Goal: Information Seeking & Learning: Check status

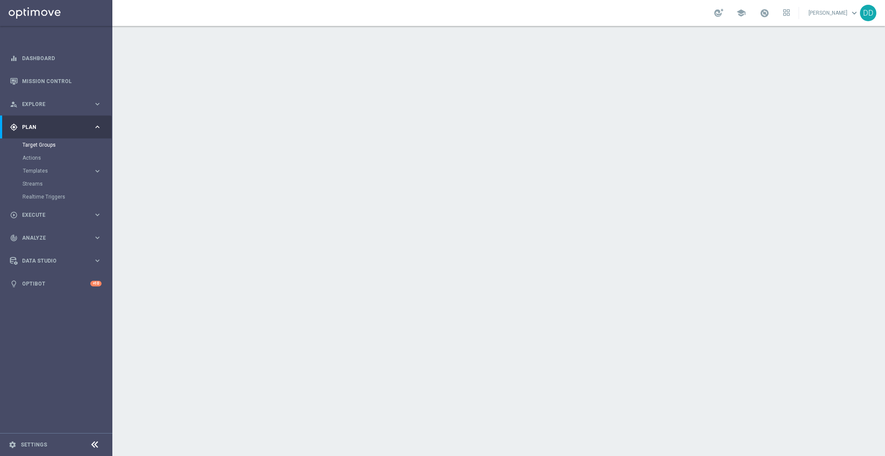
click at [842, 14] on link "[PERSON_NAME] keyboard_arrow_down" at bounding box center [834, 12] width 52 height 13
click at [842, 14] on link "[PERSON_NAME] keyboard_arrow_down 3p Contact Support speed Operational Status R…" at bounding box center [834, 12] width 52 height 13
click at [50, 77] on link "Mission Control" at bounding box center [62, 81] width 80 height 23
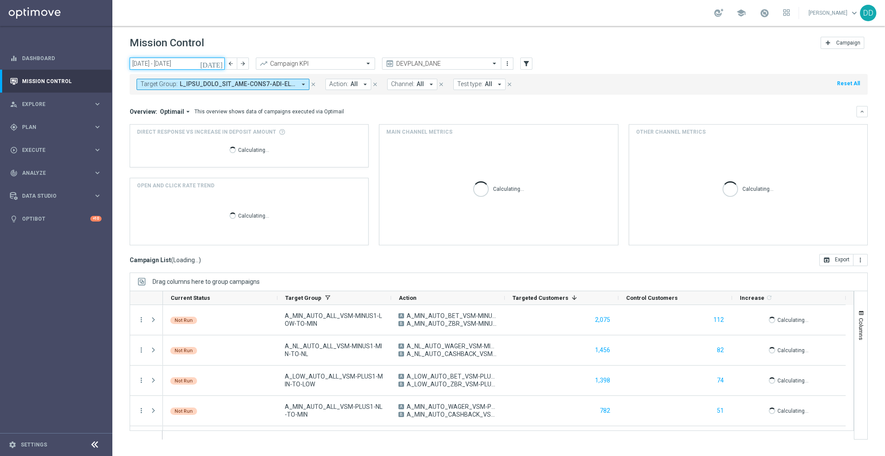
click at [173, 61] on input "08 Sep 2025 - 14 Sep 2025" at bounding box center [177, 63] width 95 height 12
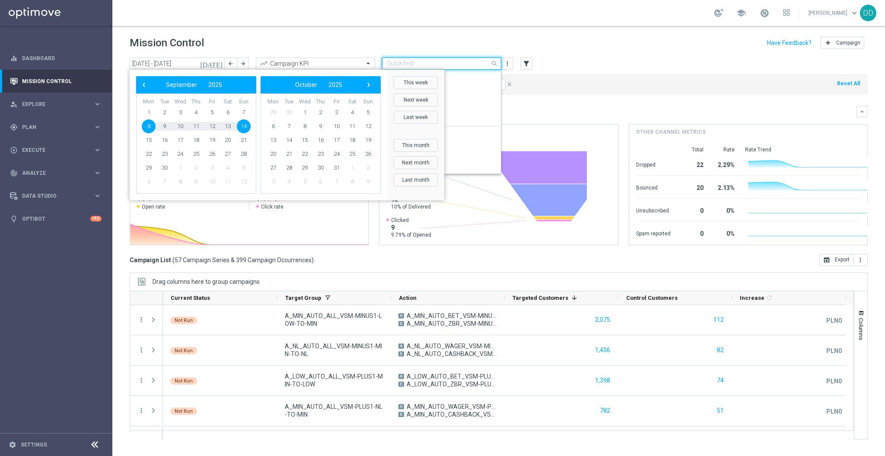
click at [432, 61] on input "text" at bounding box center [433, 63] width 93 height 7
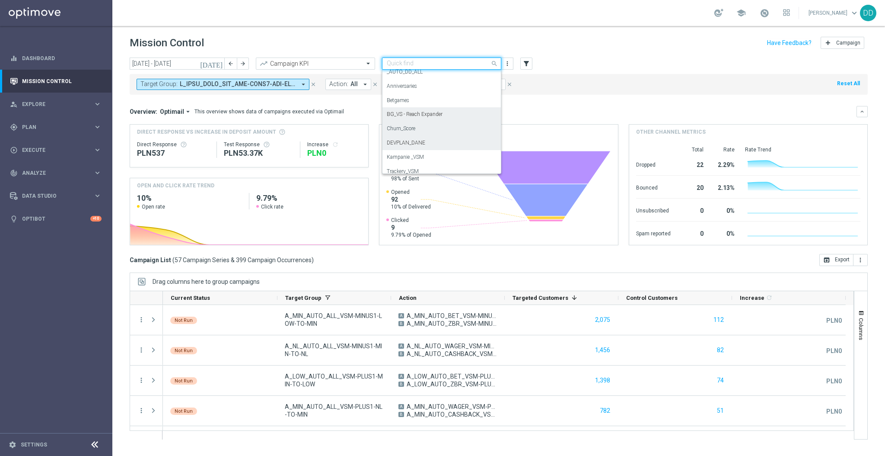
scroll to position [81, 0]
click at [592, 106] on div "Overview: Optimail arrow_drop_down This overview shows data of campaigns execut…" at bounding box center [499, 111] width 738 height 11
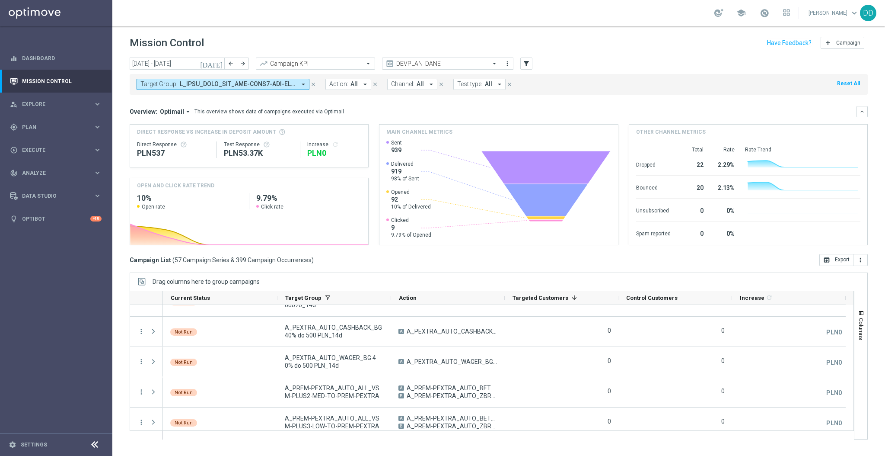
scroll to position [1600, 0]
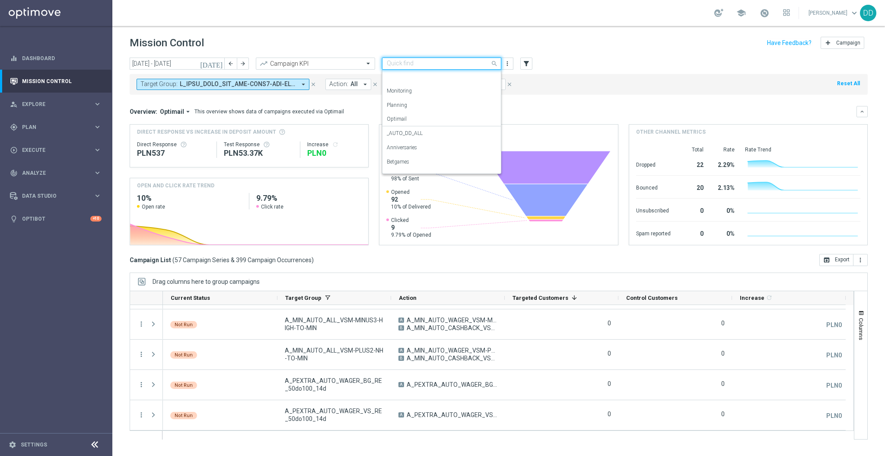
click at [480, 61] on div at bounding box center [442, 63] width 118 height 7
click at [418, 76] on div "Analysis" at bounding box center [442, 77] width 110 height 14
click at [193, 67] on input "08 Sep 2025 - 14 Sep 2025" at bounding box center [177, 63] width 95 height 12
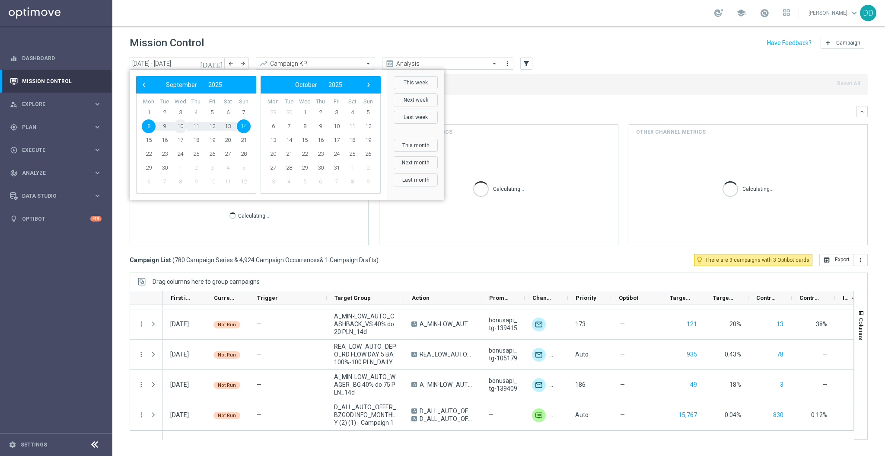
click at [181, 125] on span "10" at bounding box center [180, 126] width 14 height 14
type input "10 Sep 2025 - 10 Sep 2025"
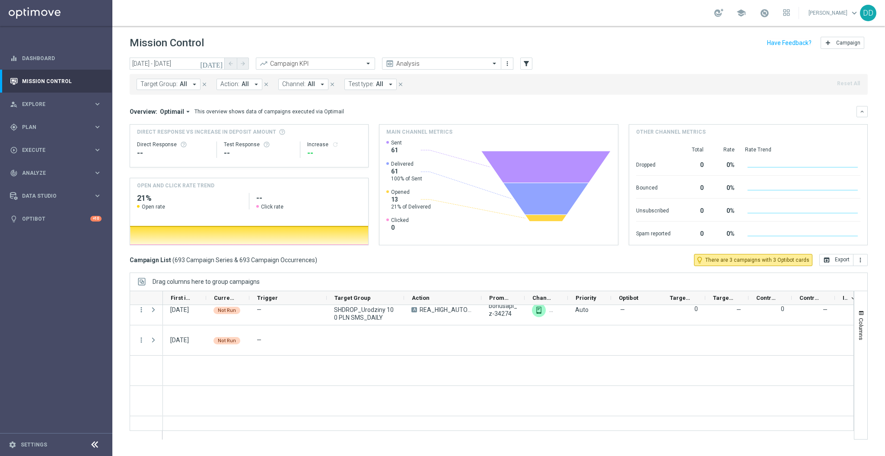
scroll to position [2868, 0]
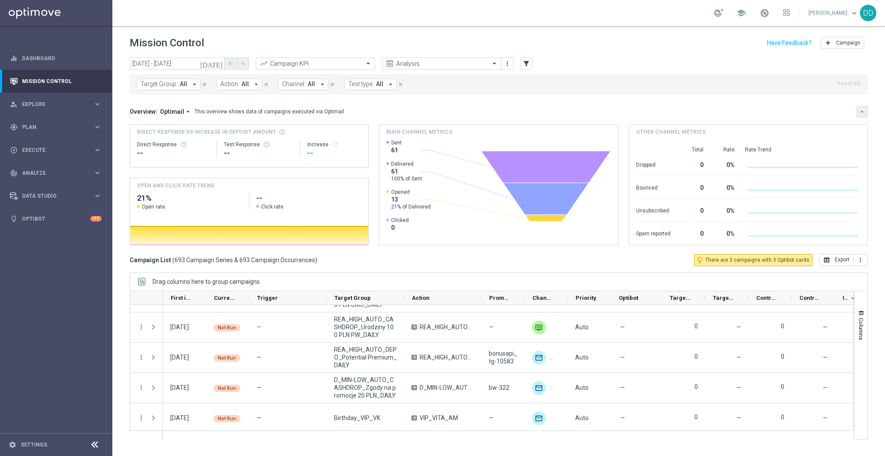
click at [861, 114] on icon "keyboard_arrow_down" at bounding box center [862, 112] width 6 height 6
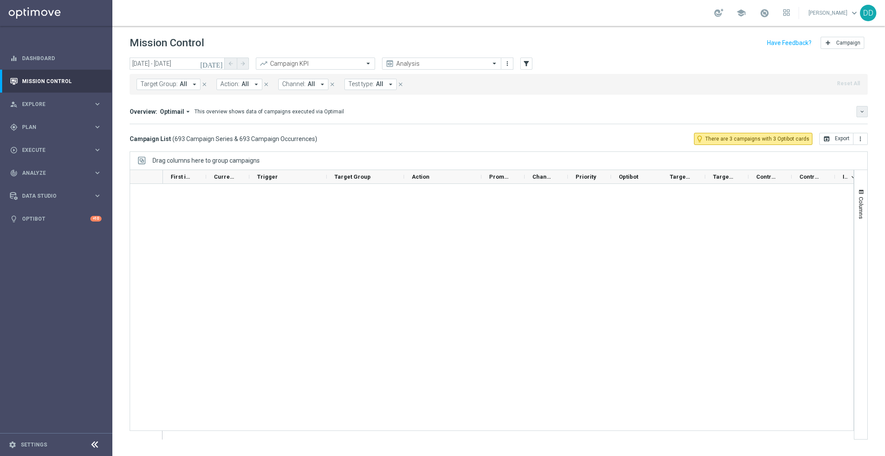
scroll to position [0, 0]
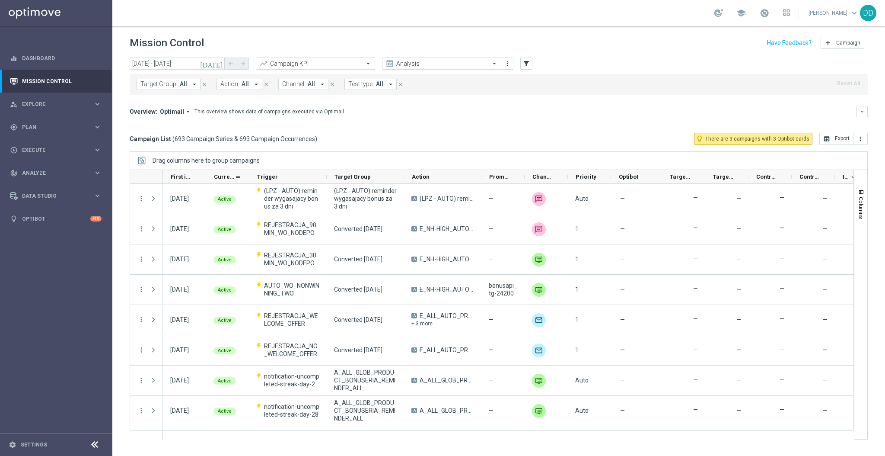
click at [225, 177] on span "Current Status" at bounding box center [224, 176] width 21 height 6
click at [227, 177] on div "Current Status 1" at bounding box center [224, 176] width 21 height 13
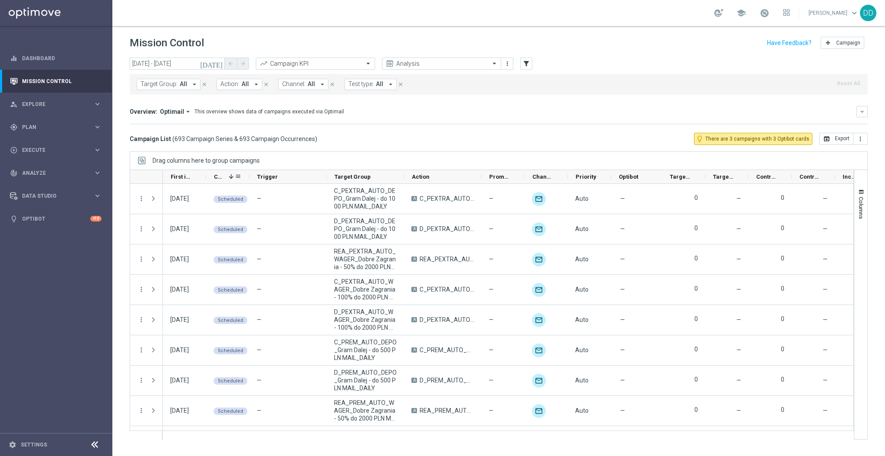
click at [230, 176] on span at bounding box center [231, 176] width 7 height 7
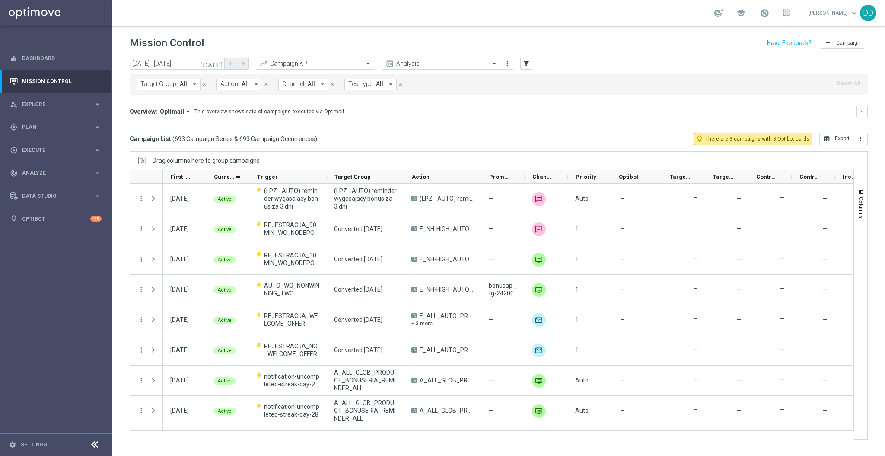
click at [230, 176] on span "Current Status" at bounding box center [224, 176] width 21 height 6
click at [230, 176] on span at bounding box center [231, 176] width 7 height 7
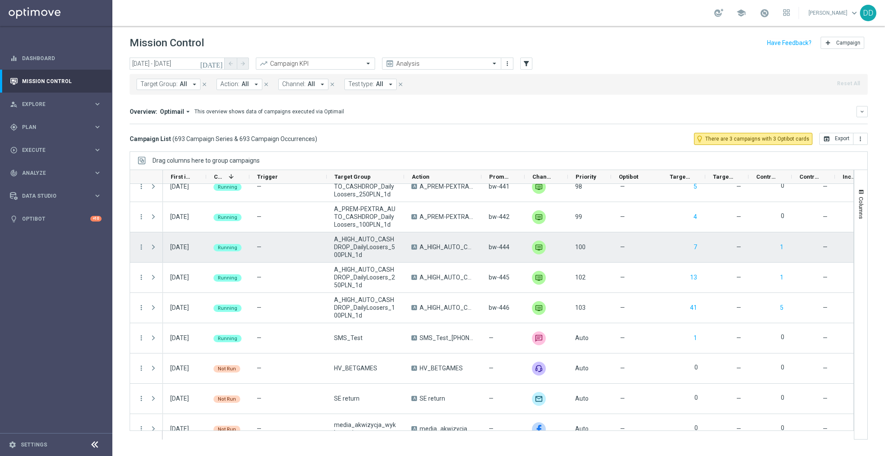
scroll to position [519, 0]
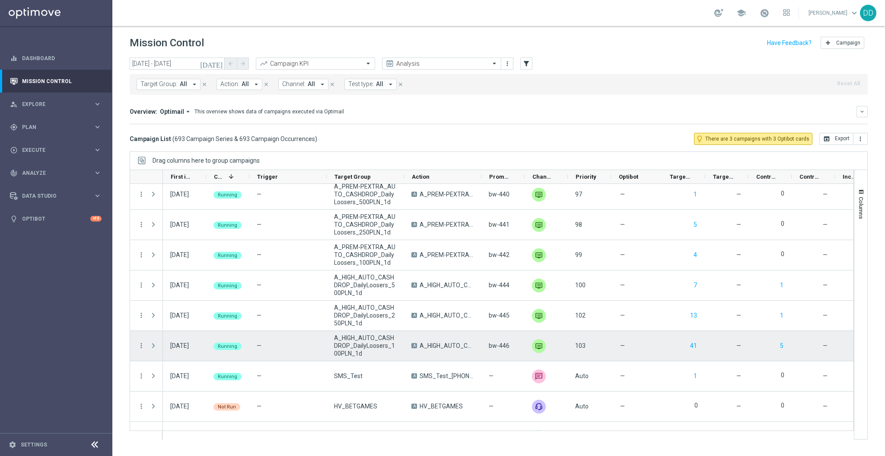
click at [154, 345] on span at bounding box center [154, 345] width 8 height 7
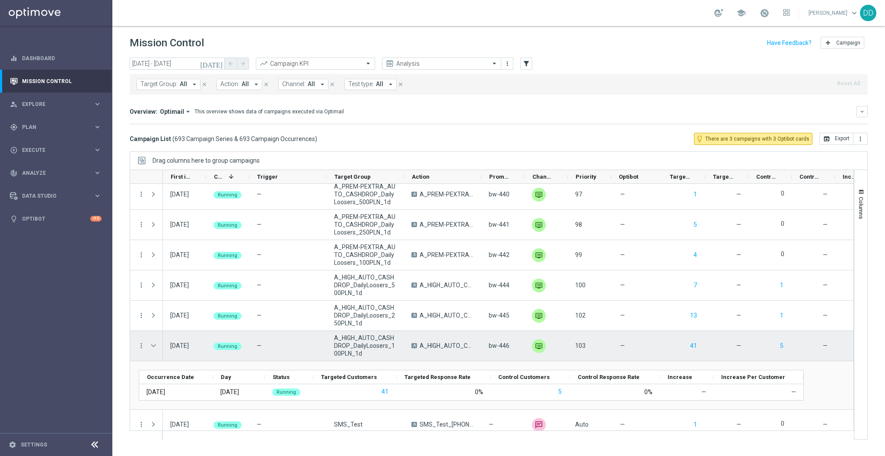
scroll to position [576, 0]
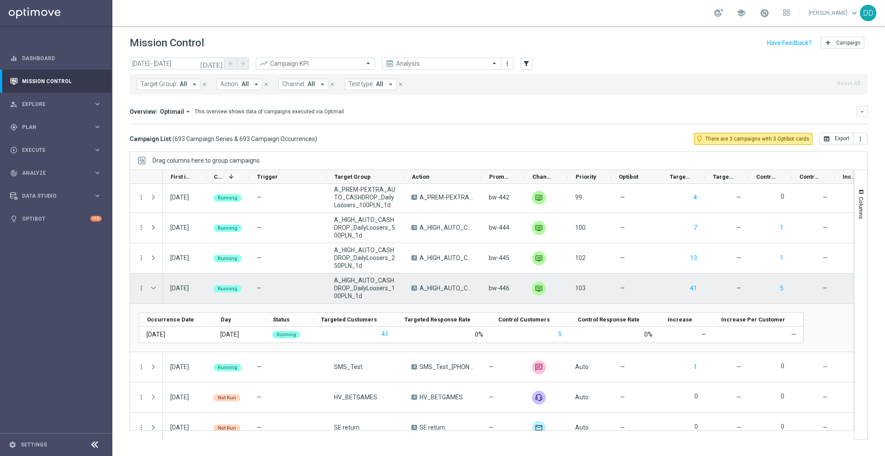
click at [154, 290] on span at bounding box center [154, 287] width 8 height 7
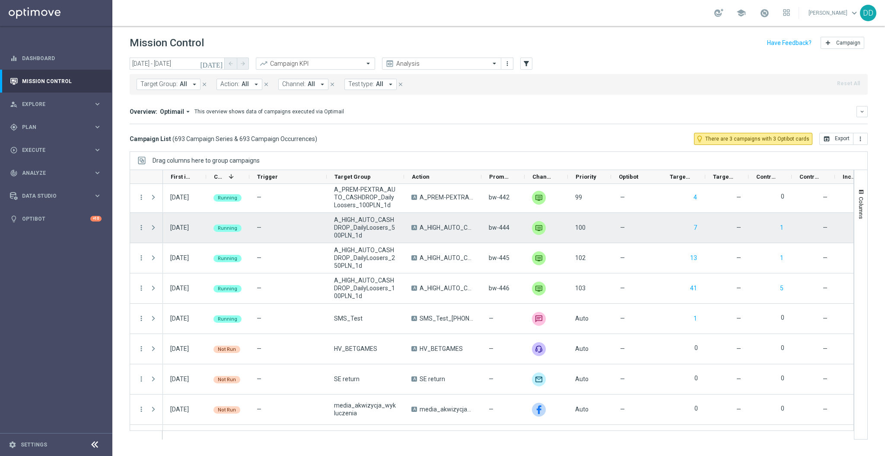
scroll to position [519, 0]
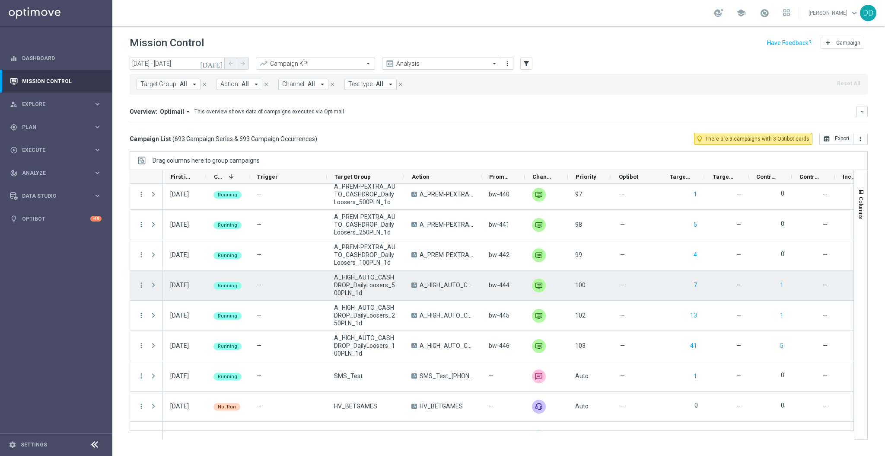
click at [156, 285] on span at bounding box center [154, 284] width 8 height 7
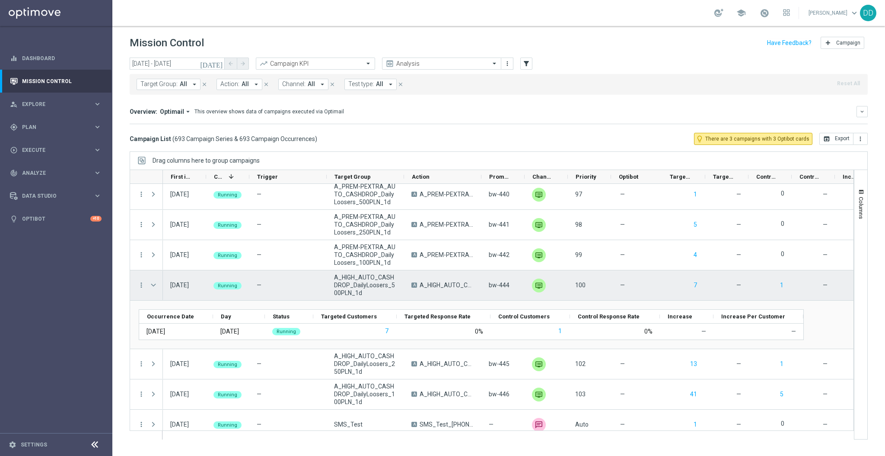
click at [150, 284] on span at bounding box center [154, 284] width 8 height 7
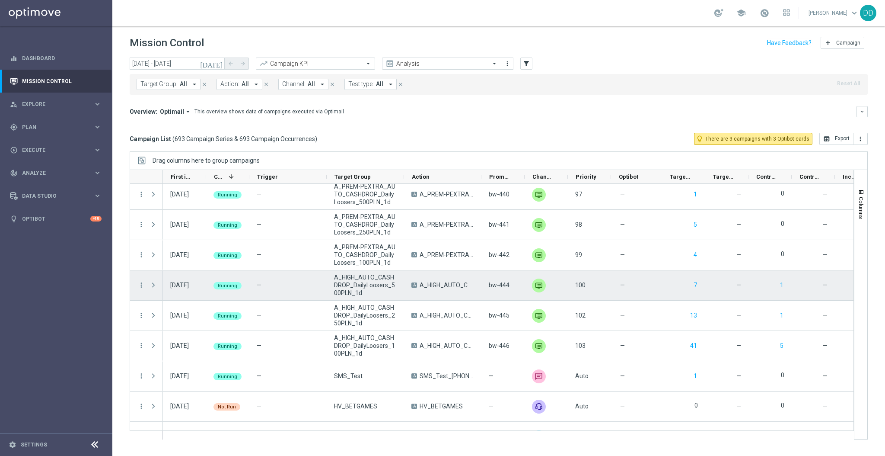
scroll to position [461, 0]
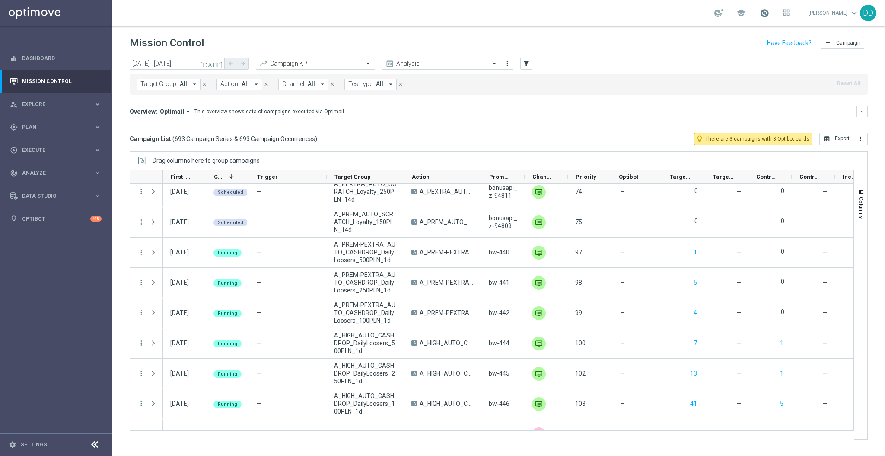
click at [760, 13] on span at bounding box center [765, 13] width 10 height 10
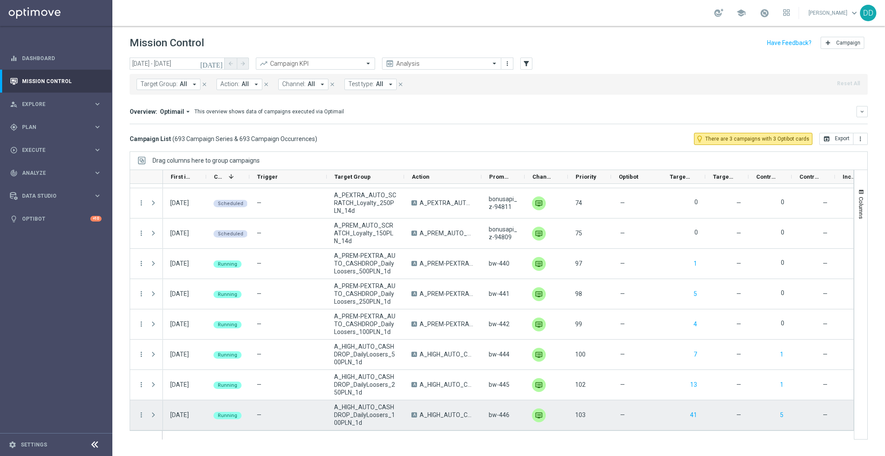
scroll to position [507, 0]
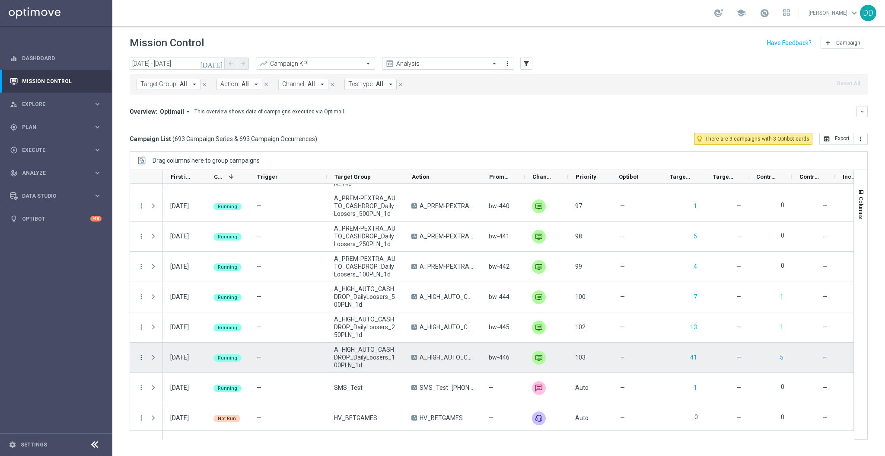
click at [142, 357] on icon "more_vert" at bounding box center [141, 357] width 8 height 8
click at [123, 341] on div "today 10 Sep 2025 - 10 Sep 2025 arrow_back arrow_forward Campaign KPI trending_…" at bounding box center [498, 252] width 773 height 390
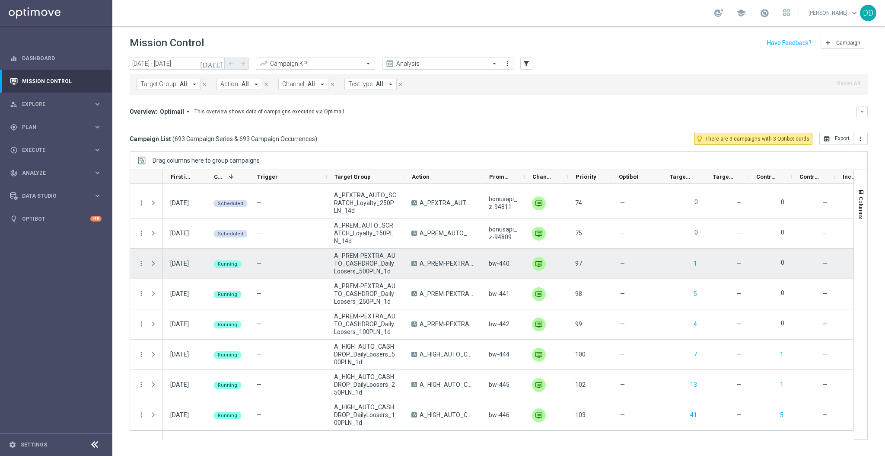
scroll to position [334, 0]
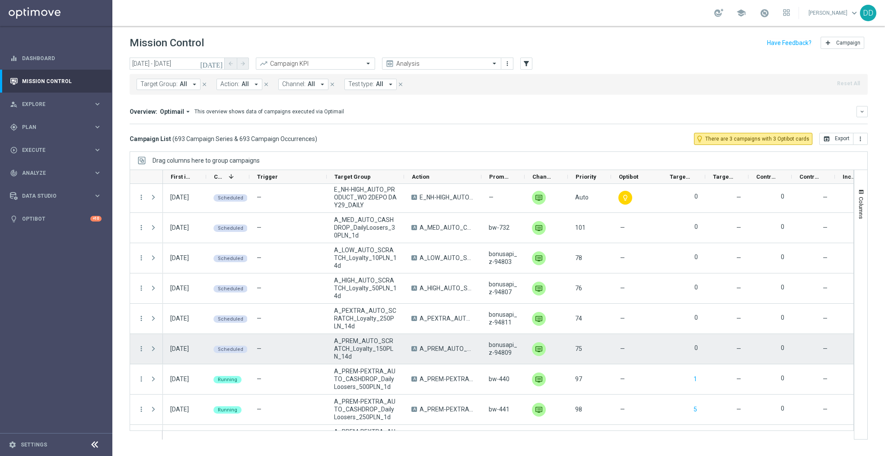
click at [152, 347] on span at bounding box center [154, 348] width 8 height 7
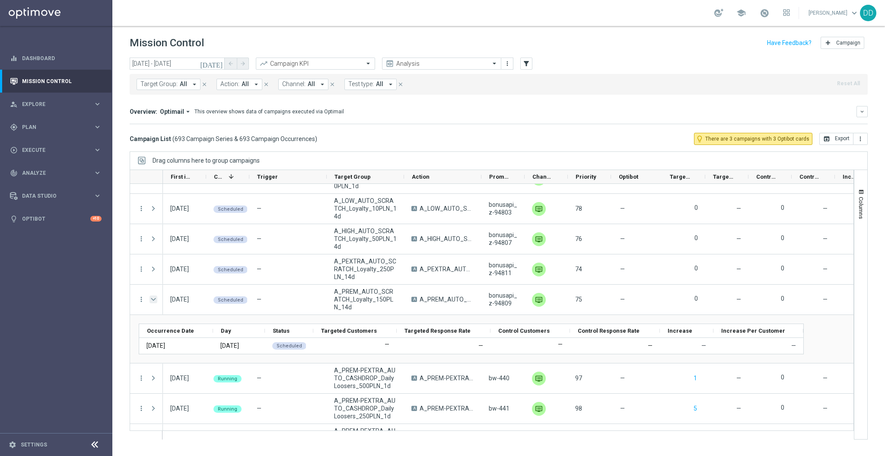
scroll to position [392, 0]
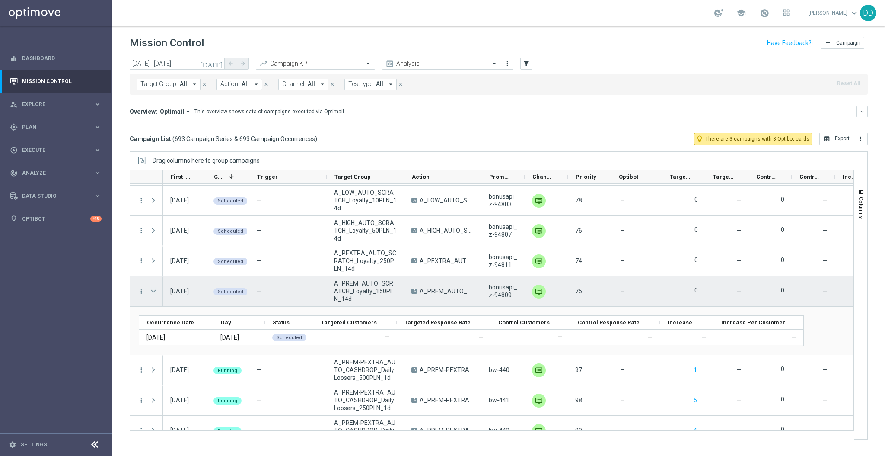
click at [156, 290] on span at bounding box center [154, 290] width 8 height 7
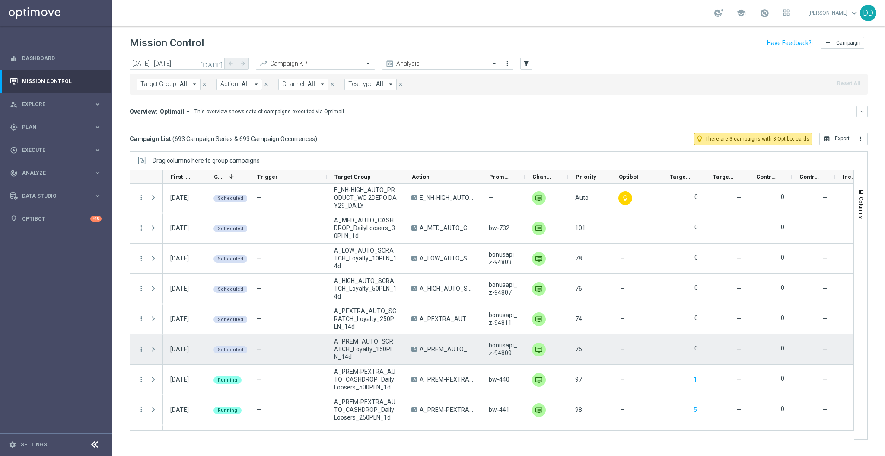
scroll to position [334, 0]
click at [142, 349] on icon "more_vert" at bounding box center [141, 349] width 8 height 8
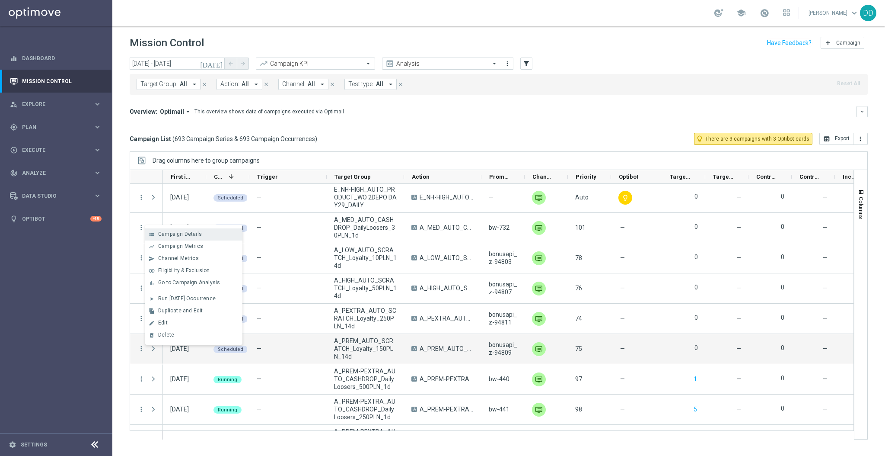
click at [183, 235] on span "Campaign Details" at bounding box center [180, 234] width 44 height 6
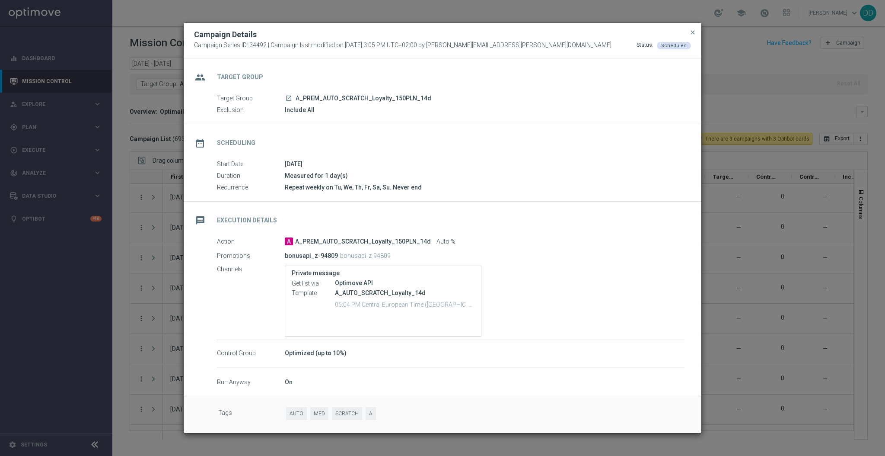
click at [120, 287] on modal-container "Campaign Details Campaign Series ID: 34492 | Campaign last modified on 29 May 2…" at bounding box center [442, 228] width 885 height 456
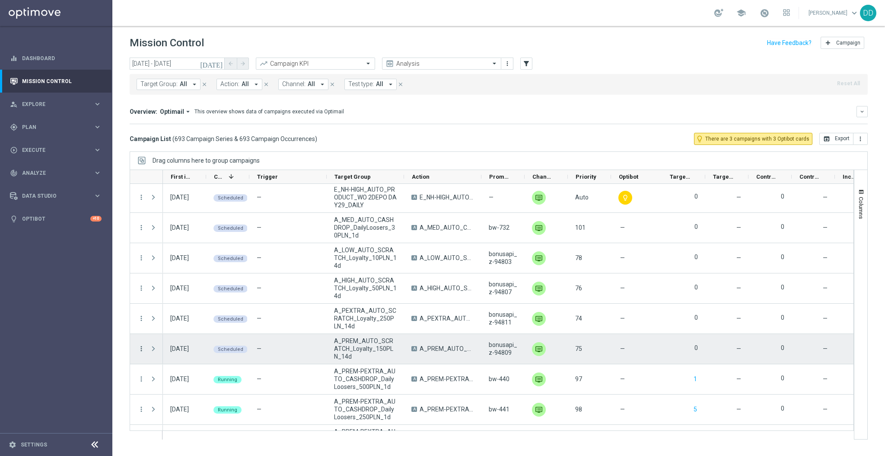
click at [141, 348] on icon "more_vert" at bounding box center [141, 349] width 8 height 8
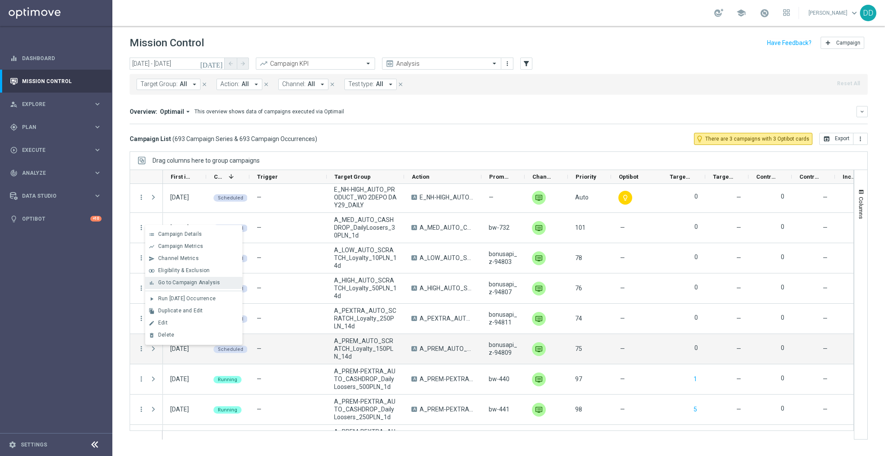
click at [178, 284] on span "Go to Campaign Analysis" at bounding box center [189, 282] width 62 height 6
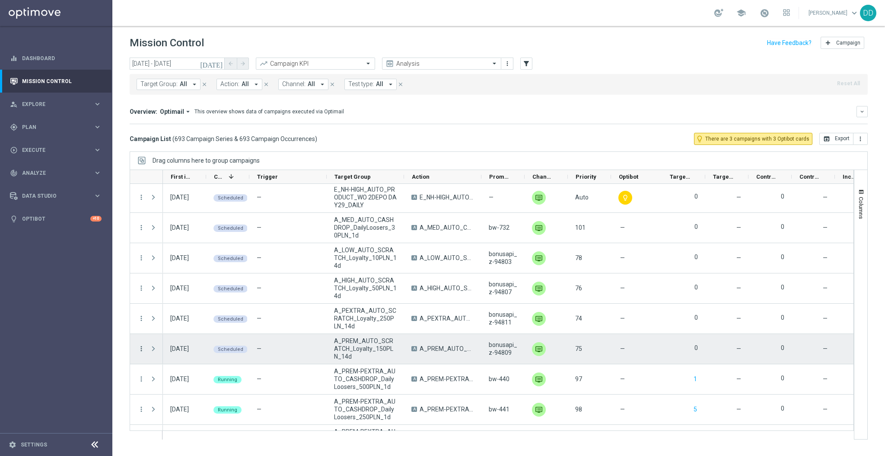
click at [142, 346] on icon "more_vert" at bounding box center [141, 349] width 8 height 8
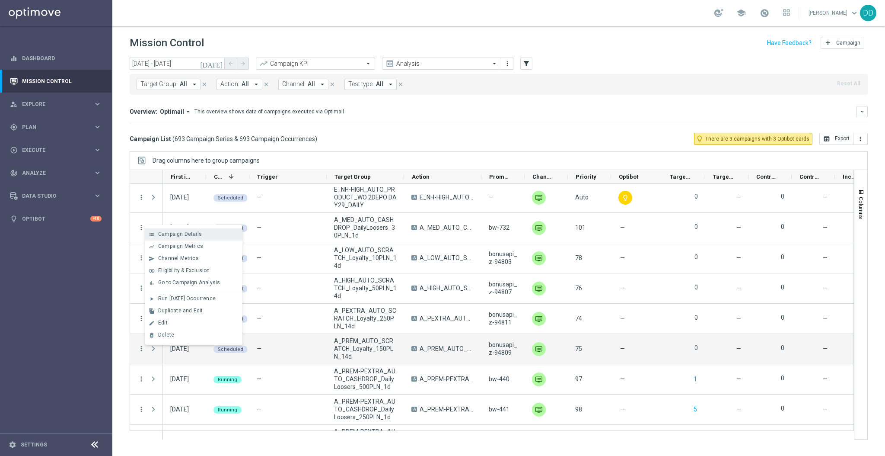
click at [181, 237] on span "Campaign Details" at bounding box center [180, 234] width 44 height 6
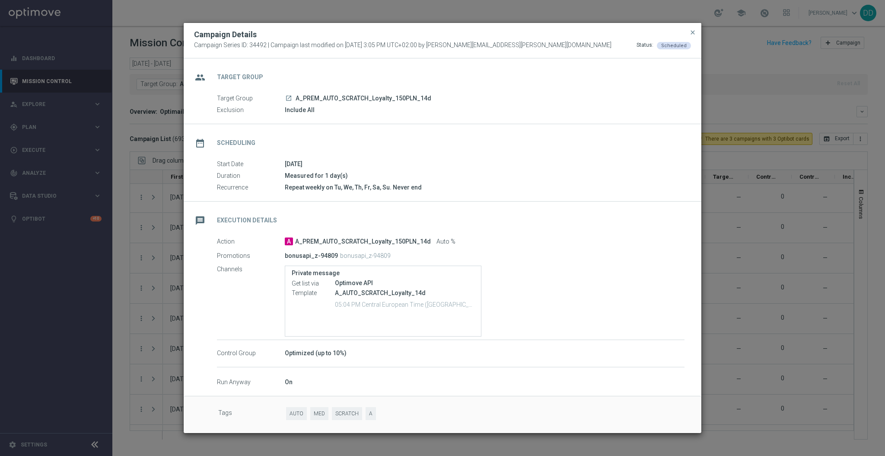
drag, startPoint x: 328, startPoint y: 304, endPoint x: 374, endPoint y: 307, distance: 46.4
click at [374, 307] on div "Template A_AUTO_SCRATCH_Loyalty_14d 05:04 PM Central European Time (Warsaw) (UT…" at bounding box center [383, 299] width 183 height 23
click at [375, 307] on p "05:04 PM Central European Time (Warsaw) (UTC +02:00)" at bounding box center [405, 304] width 140 height 9
click at [692, 35] on span "close" at bounding box center [693, 32] width 7 height 7
click at [694, 35] on span "close" at bounding box center [693, 32] width 7 height 7
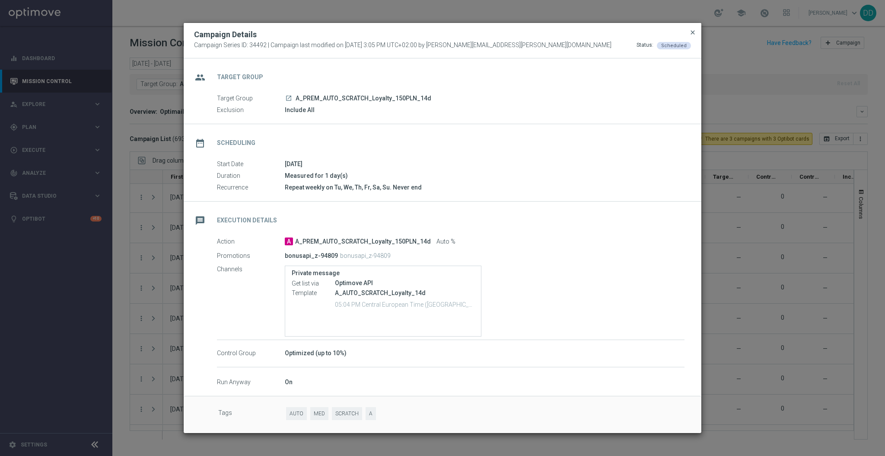
click at [690, 30] on span "close" at bounding box center [693, 32] width 7 height 7
click at [692, 34] on span "close" at bounding box center [693, 32] width 7 height 7
click at [749, 65] on modal-container "Campaign Details Campaign Series ID: 34492 | Campaign last modified on 29 May 2…" at bounding box center [442, 228] width 885 height 456
click at [692, 32] on span "close" at bounding box center [693, 32] width 7 height 7
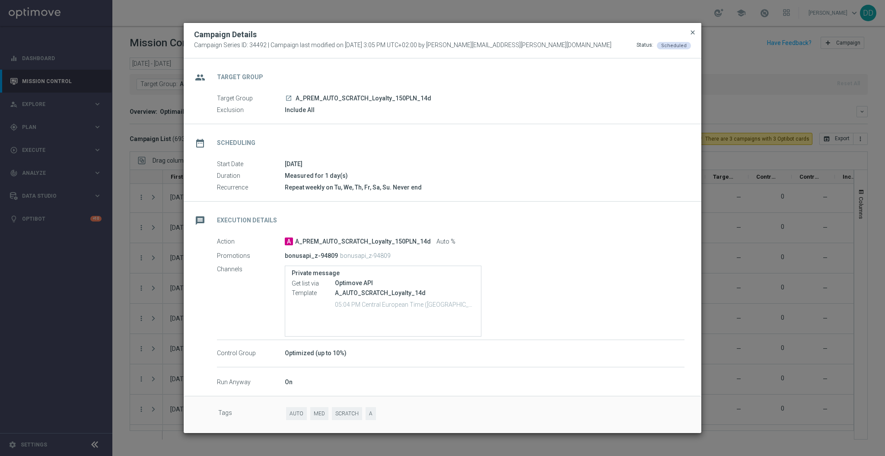
click at [692, 32] on span "close" at bounding box center [693, 32] width 7 height 7
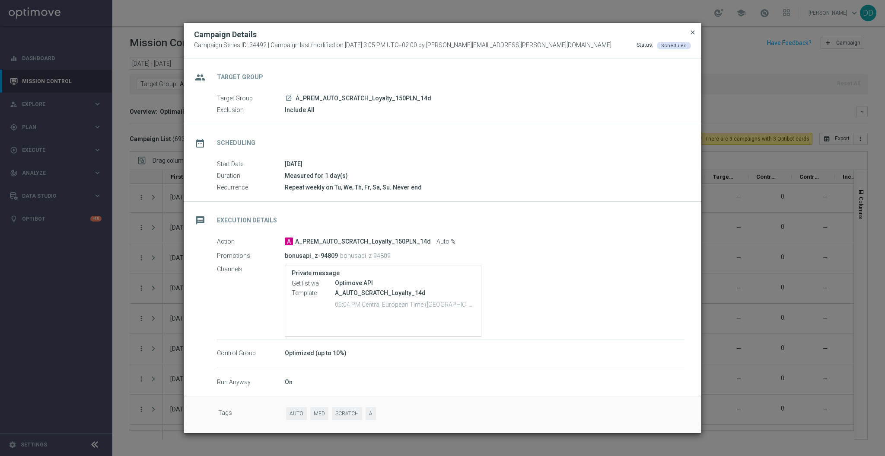
click at [693, 33] on span "close" at bounding box center [693, 32] width 7 height 7
click at [719, 316] on modal-container "Campaign Details Campaign Series ID: 34492 | Campaign last modified on 29 May 2…" at bounding box center [442, 228] width 885 height 456
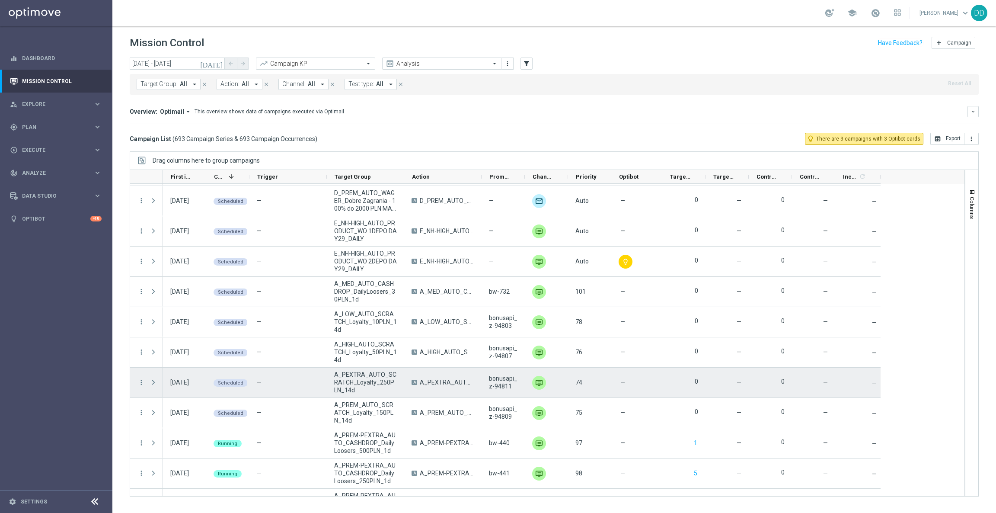
scroll to position [272, 0]
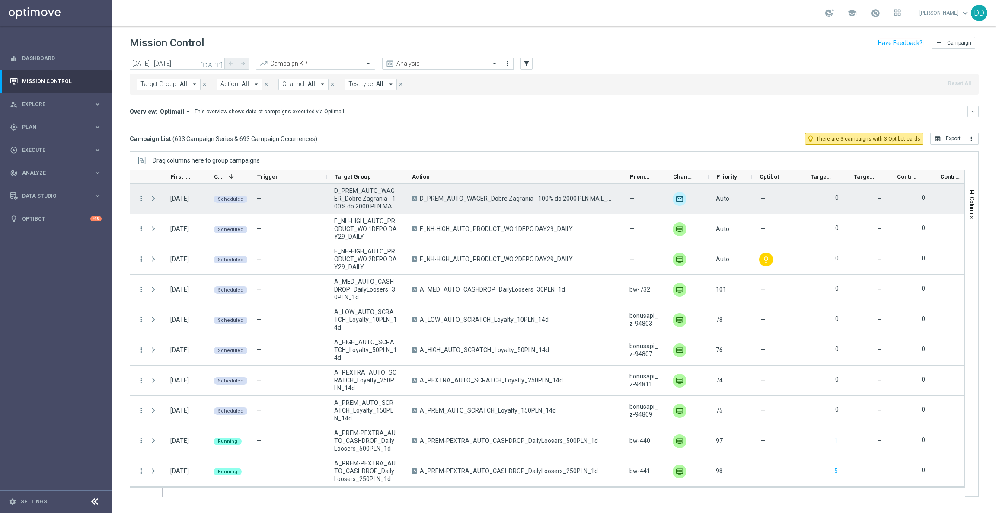
drag, startPoint x: 480, startPoint y: 179, endPoint x: 621, endPoint y: 187, distance: 140.7
click at [621, 187] on div at bounding box center [547, 332] width 835 height 327
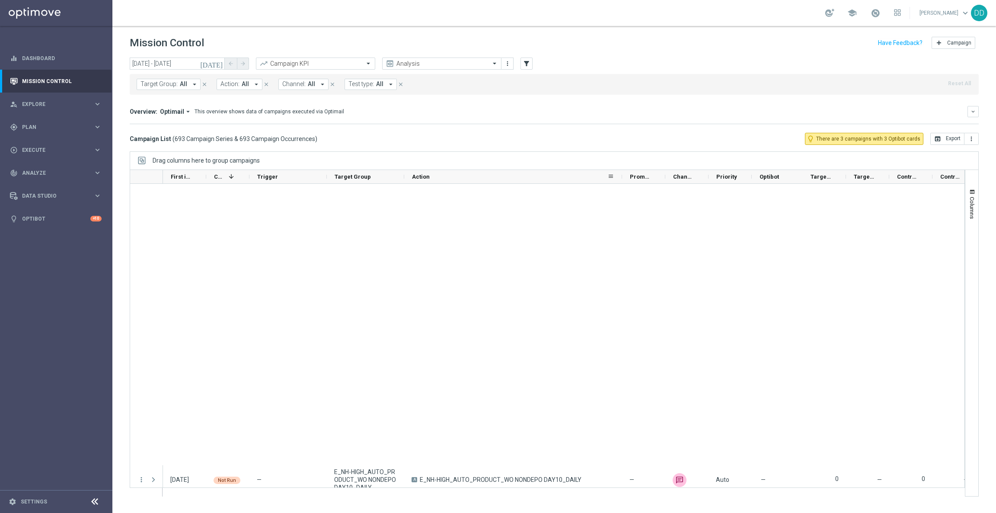
scroll to position [2853, 0]
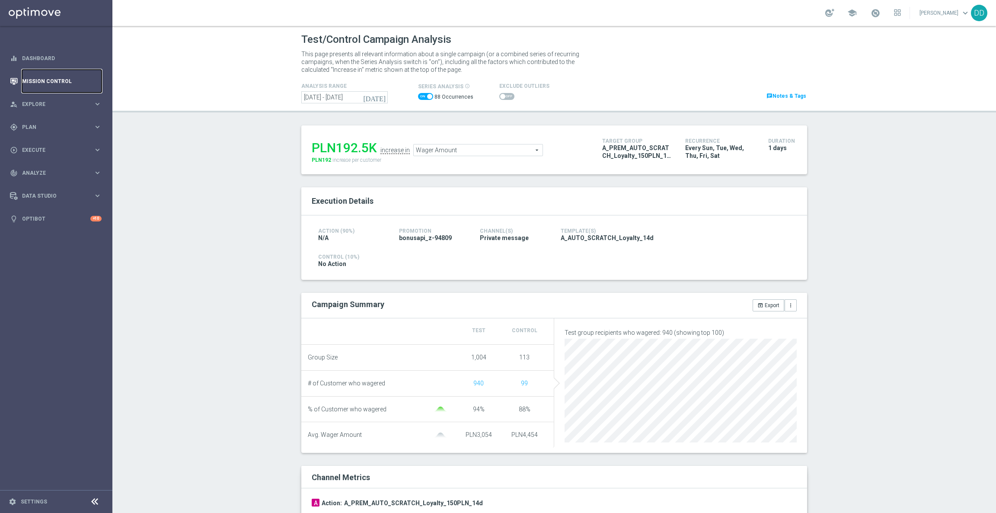
click at [53, 78] on link "Mission Control" at bounding box center [62, 81] width 80 height 23
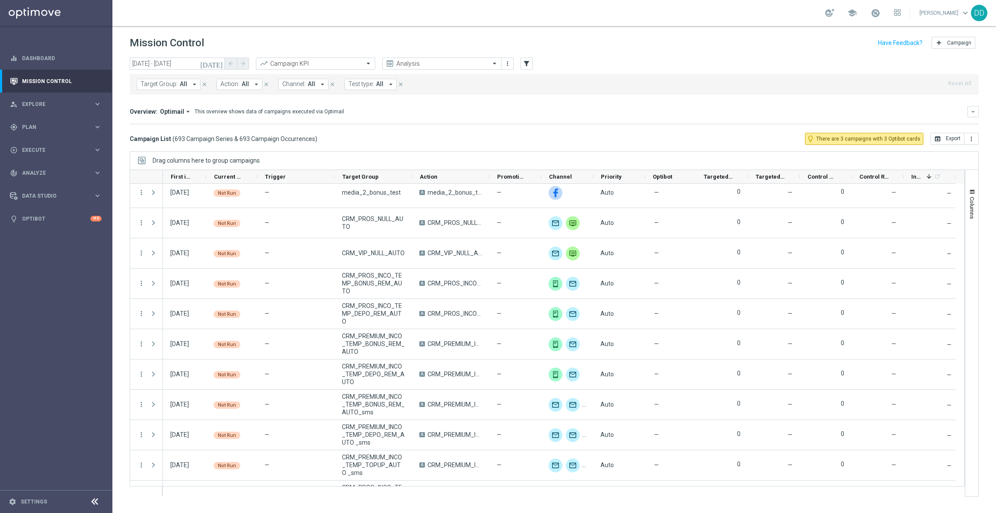
scroll to position [1361, 0]
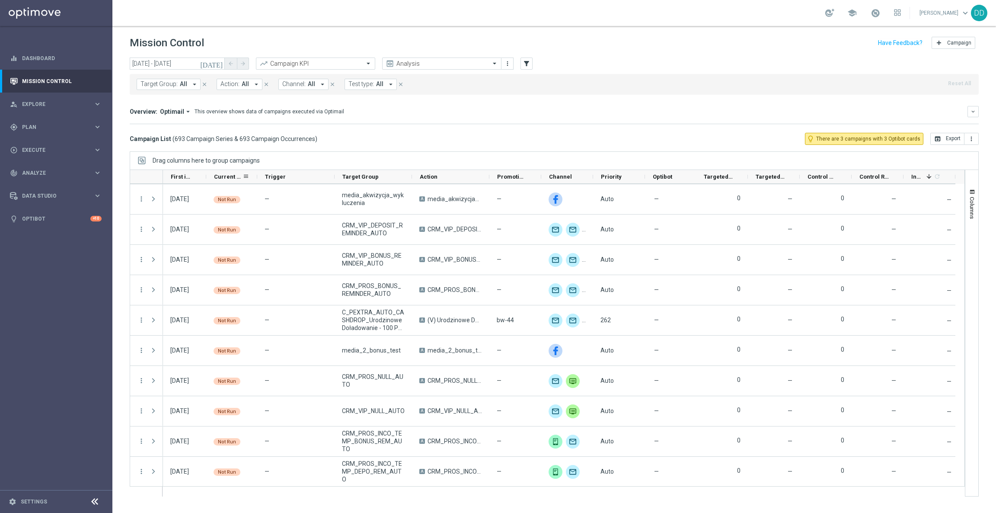
click at [220, 178] on span "Current Status" at bounding box center [228, 176] width 29 height 6
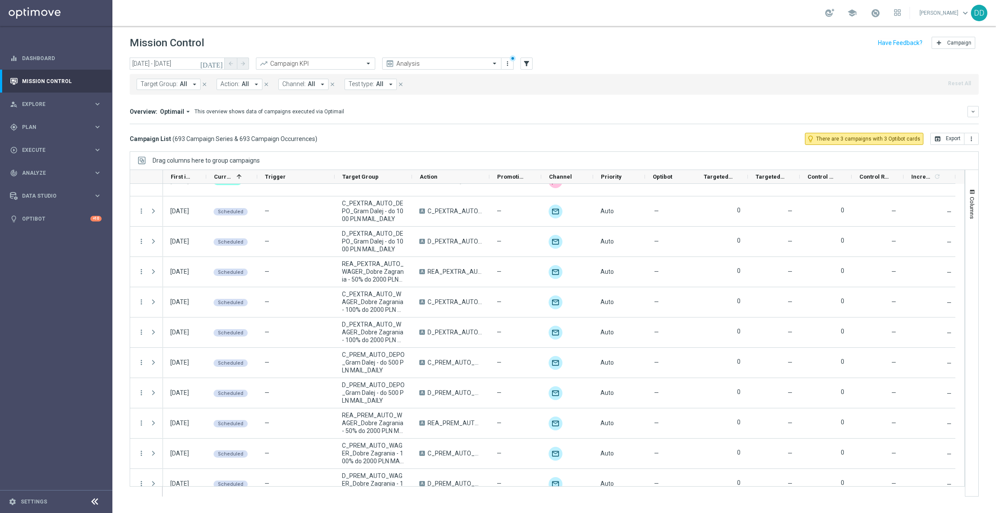
scroll to position [20670, 0]
